Goal: Task Accomplishment & Management: Manage account settings

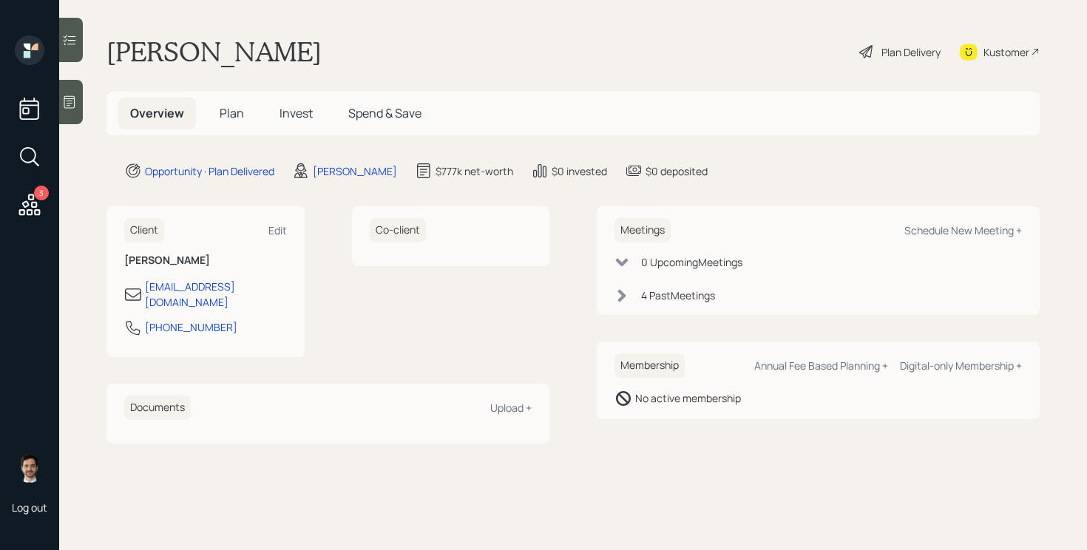
click at [227, 109] on span "Plan" at bounding box center [232, 113] width 24 height 16
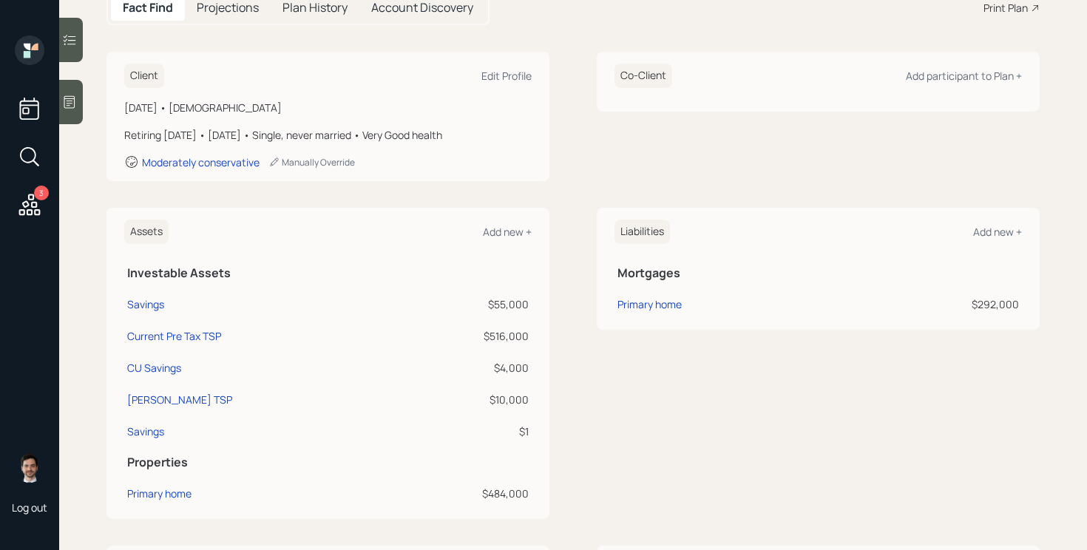
scroll to position [174, 0]
click at [588, 365] on div "Assets Add new + Investable Assets Savings $55,000 Current Pre Tax TSP $516,000…" at bounding box center [572, 361] width 933 height 311
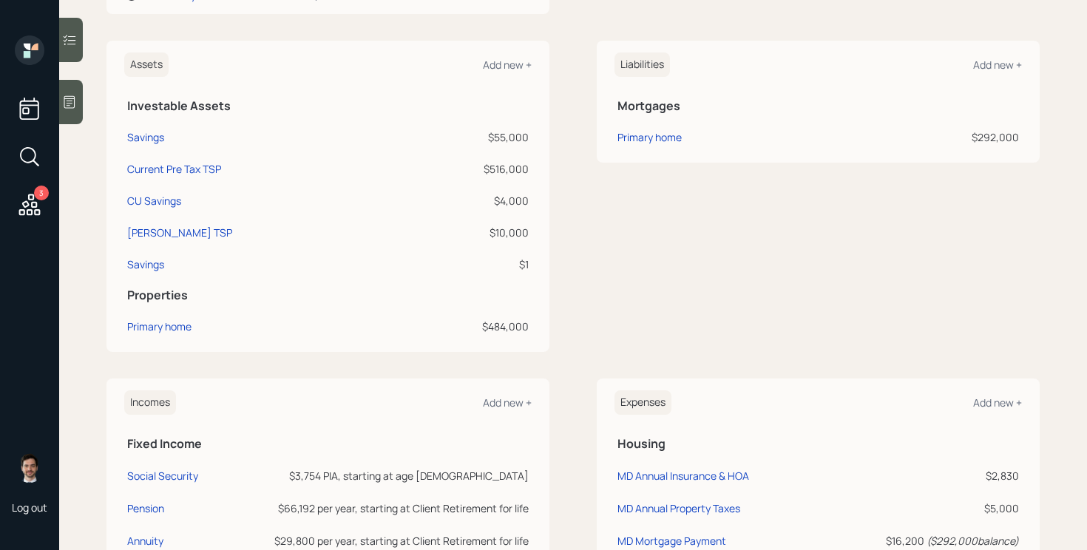
scroll to position [341, 0]
click at [568, 227] on div "Assets Add new + Investable Assets Savings $55,000 Current Pre Tax TSP $516,000…" at bounding box center [572, 193] width 933 height 311
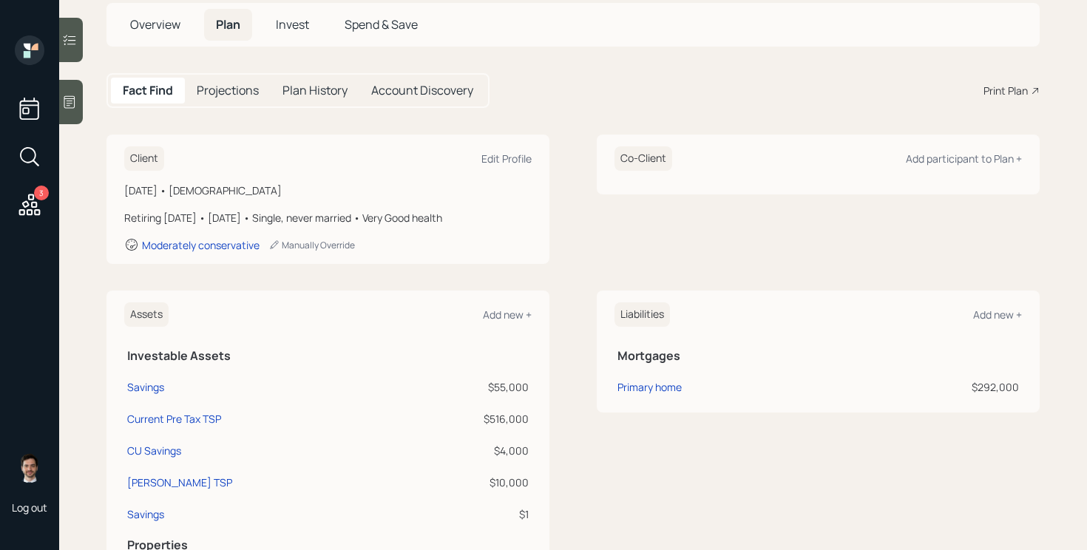
scroll to position [0, 0]
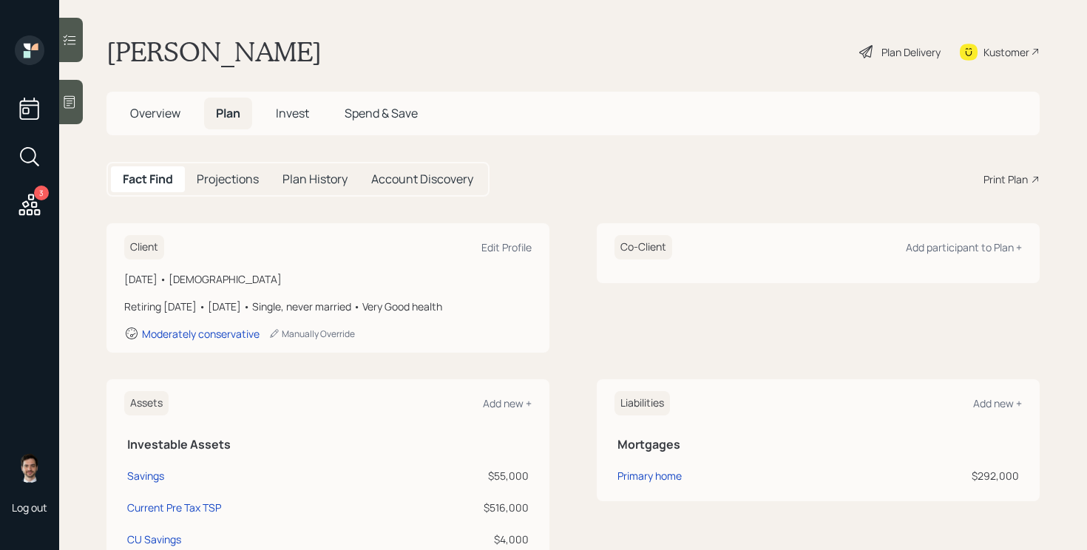
click at [895, 52] on div "Plan Delivery" at bounding box center [910, 52] width 59 height 16
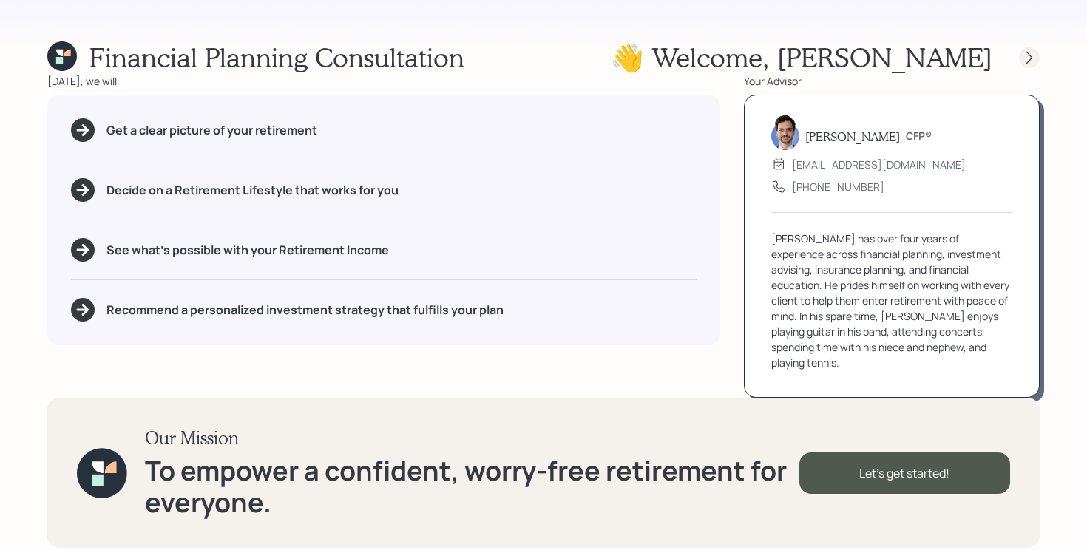
click at [1032, 61] on icon at bounding box center [1029, 57] width 15 height 15
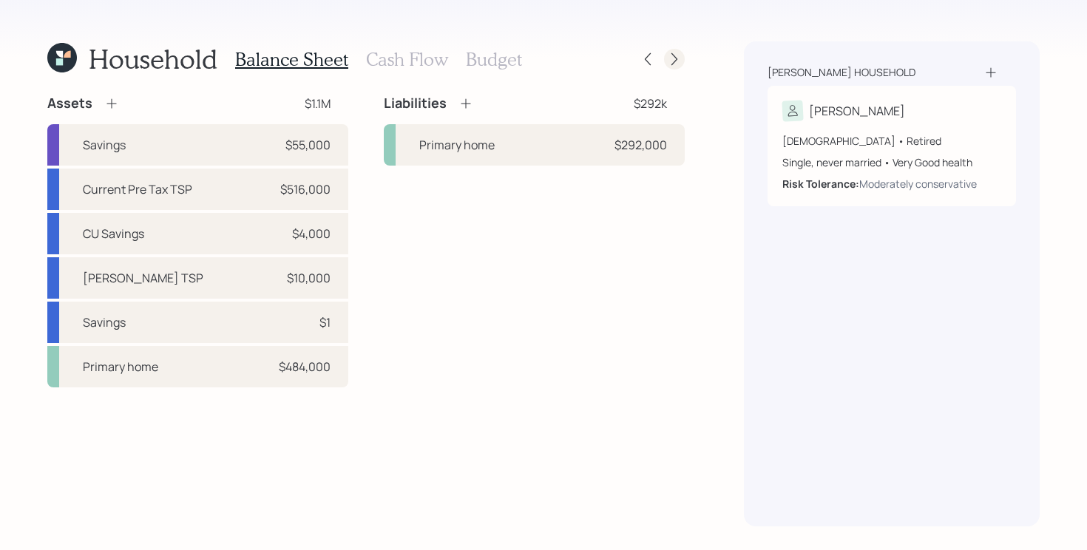
click at [672, 62] on icon at bounding box center [674, 59] width 15 height 15
